Goal: Find specific page/section: Find specific page/section

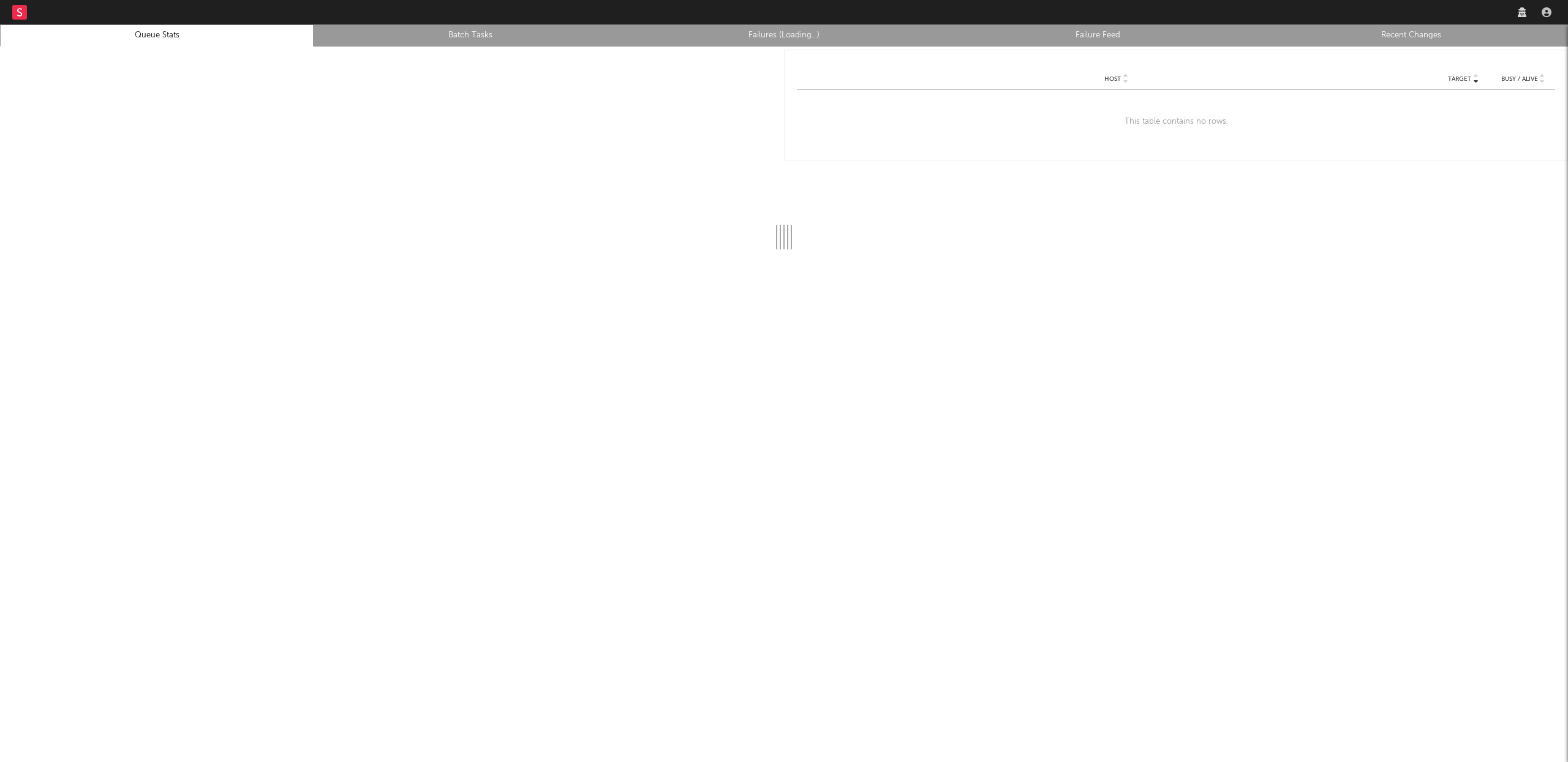
click at [1444, 30] on link "Recent Changes" at bounding box center [1412, 35] width 300 height 15
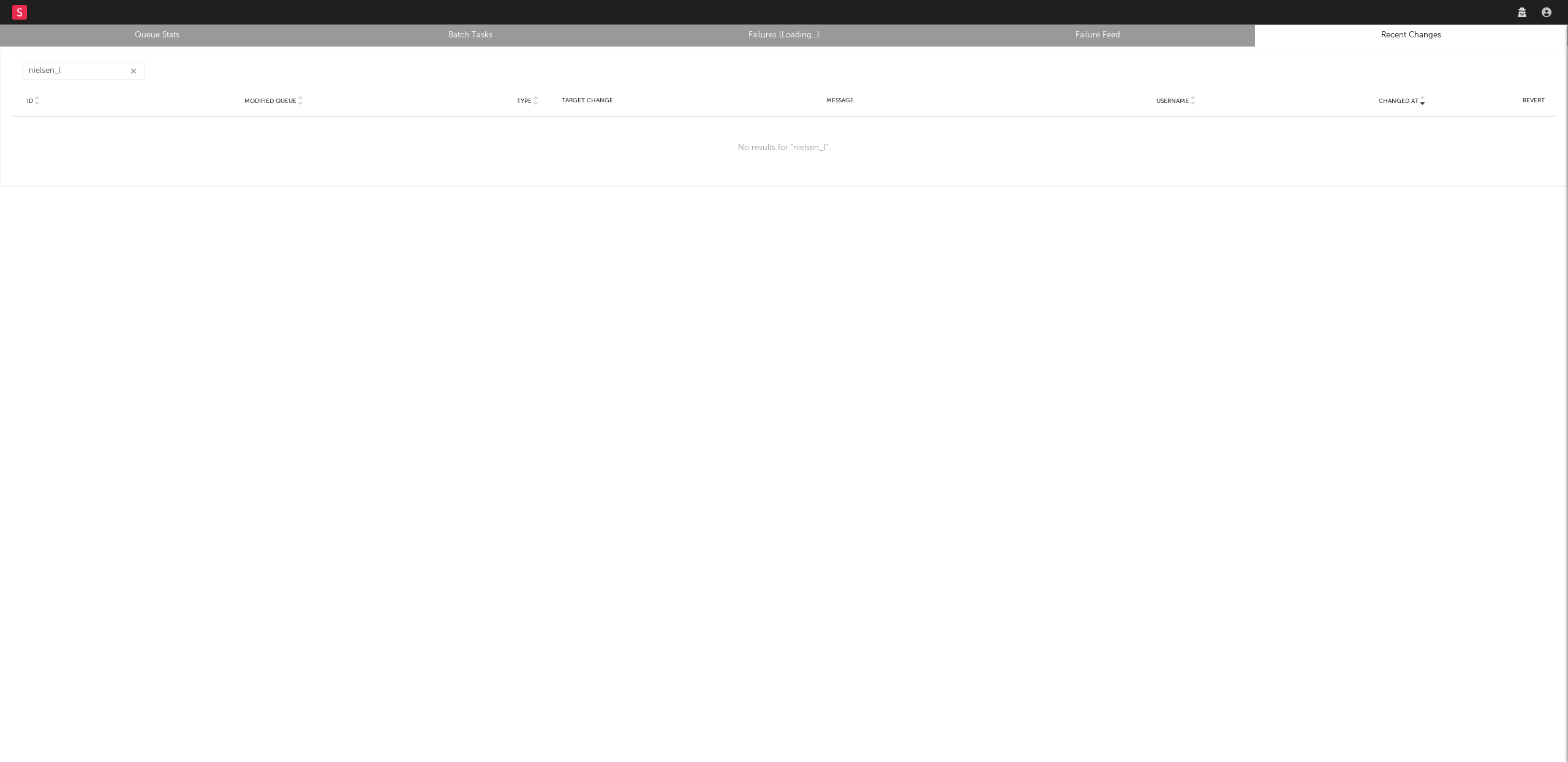
click at [131, 69] on icon "button" at bounding box center [133, 71] width 6 height 8
